Goal: Task Accomplishment & Management: Use online tool/utility

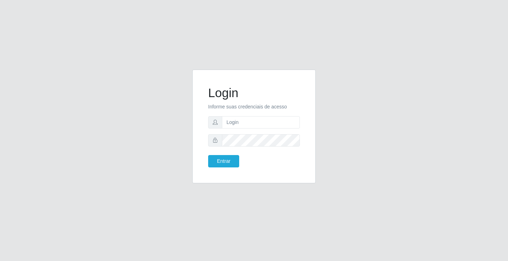
click at [258, 113] on form "Login Informe suas credenciais de acesso Entrar" at bounding box center [254, 126] width 92 height 82
click at [261, 120] on input "text" at bounding box center [261, 122] width 78 height 12
type input "zivaneide@ideal"
click at [231, 159] on button "Entrar" at bounding box center [223, 161] width 31 height 12
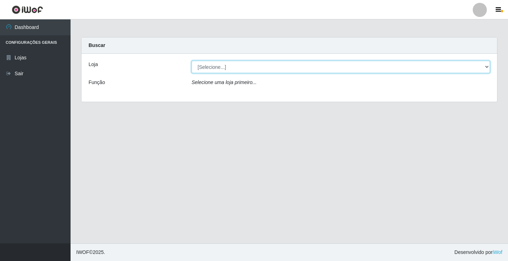
click at [486, 65] on select "[Selecione...] Ideal - Conceição" at bounding box center [341, 67] width 298 height 12
select select "231"
click at [192, 61] on select "[Selecione...] Ideal - Conceição" at bounding box center [341, 67] width 298 height 12
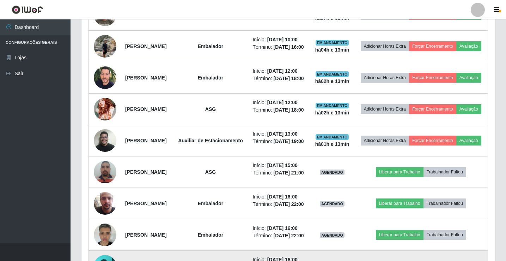
scroll to position [273, 0]
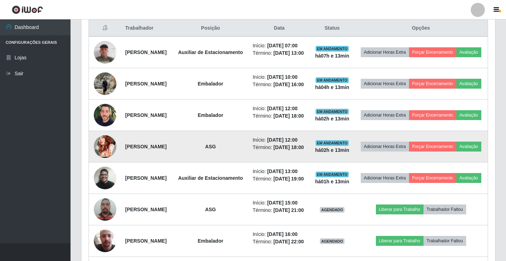
click at [109, 163] on img at bounding box center [105, 147] width 23 height 52
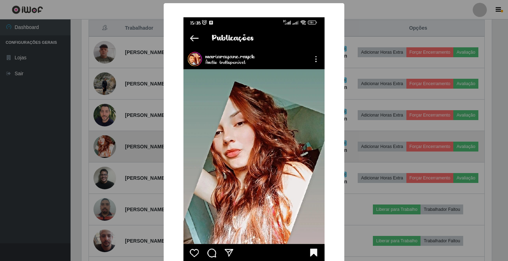
click at [109, 163] on div "× OK Cancel" at bounding box center [254, 130] width 508 height 261
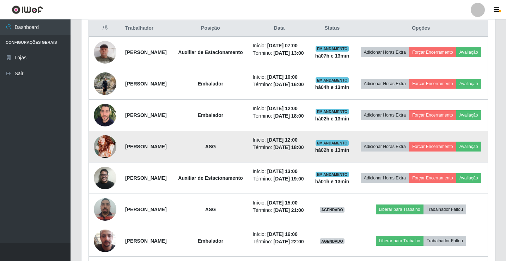
scroll to position [146, 414]
click at [105, 165] on img at bounding box center [105, 147] width 23 height 52
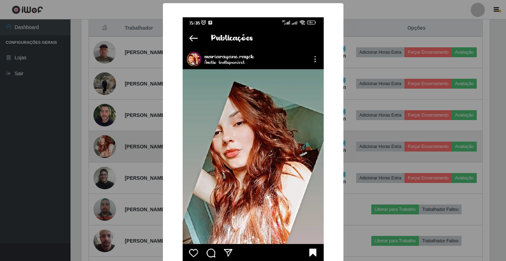
scroll to position [146, 410]
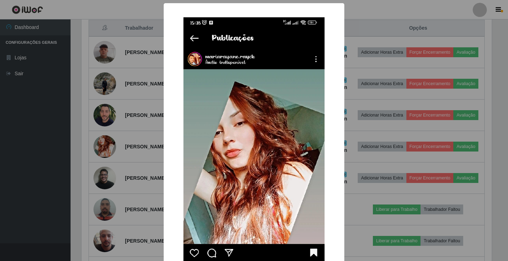
click at [12, 128] on div "× OK Cancel" at bounding box center [254, 130] width 508 height 261
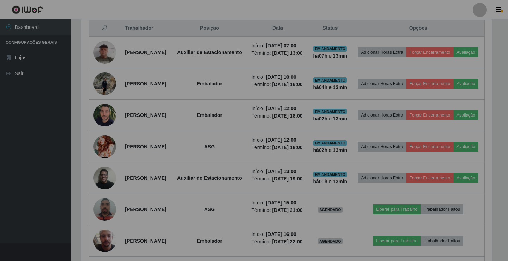
scroll to position [146, 414]
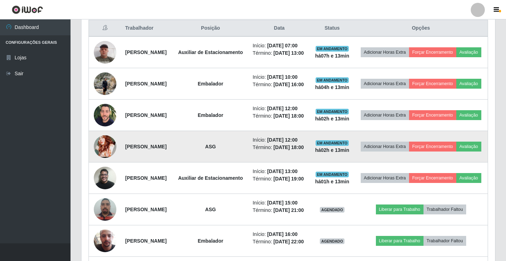
click at [102, 160] on img at bounding box center [105, 147] width 23 height 52
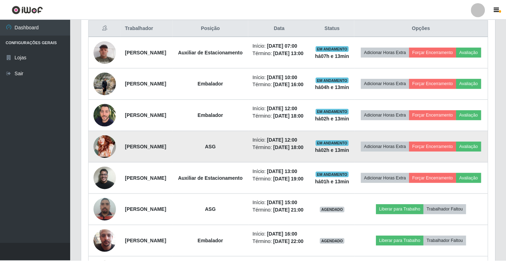
scroll to position [146, 410]
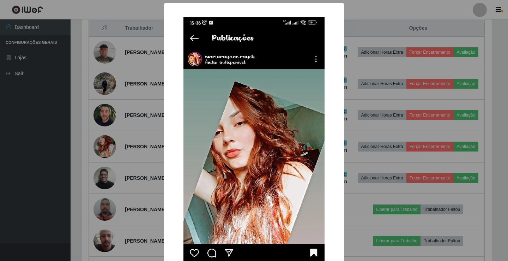
click at [52, 173] on div "× OK Cancel" at bounding box center [254, 130] width 508 height 261
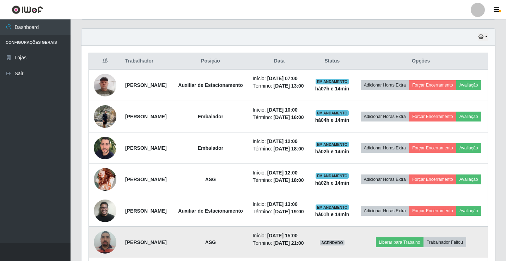
scroll to position [237, 0]
